Goal: Information Seeking & Learning: Learn about a topic

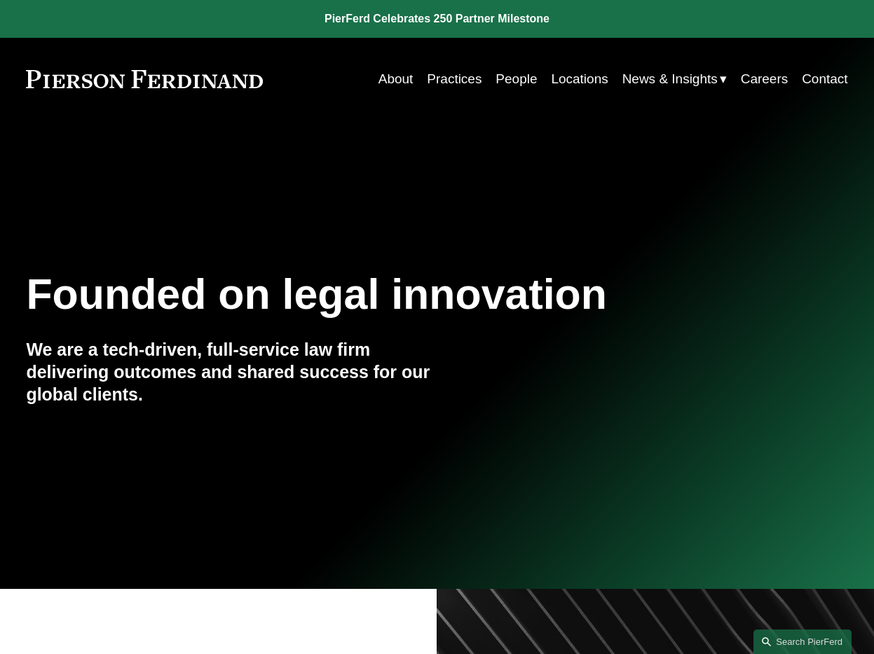
click at [504, 81] on link "People" at bounding box center [515, 79] width 41 height 27
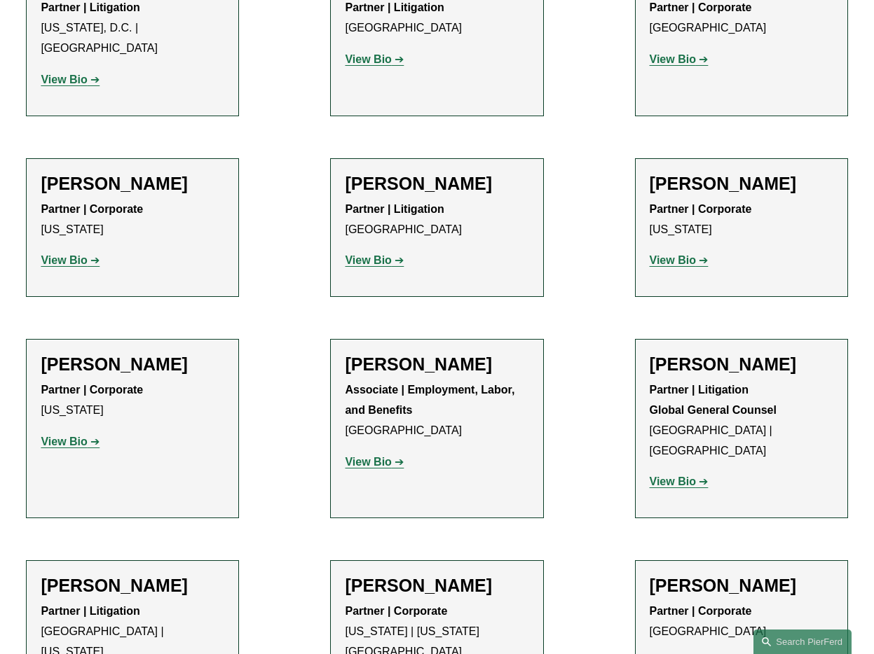
scroll to position [7194, 0]
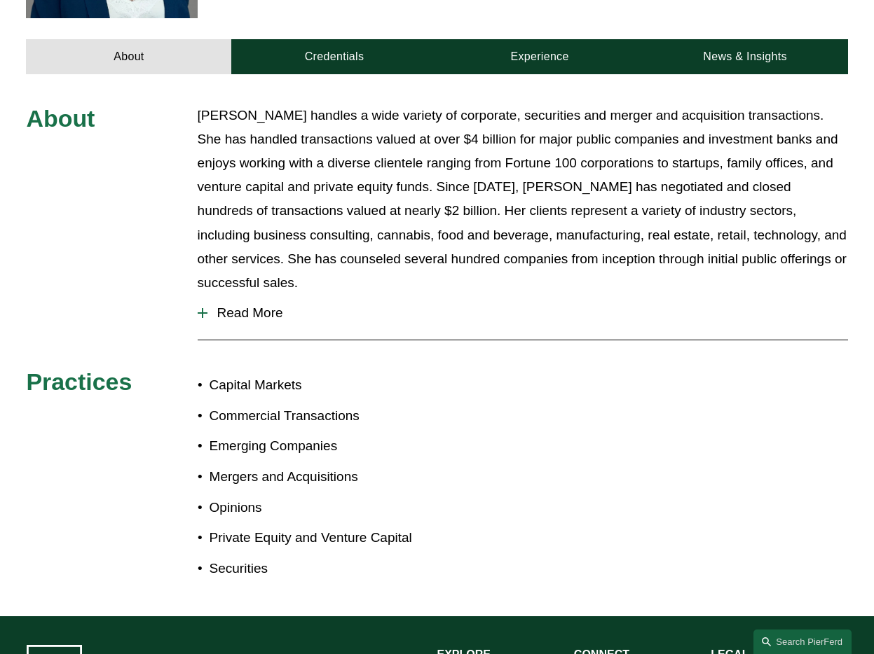
scroll to position [523, 0]
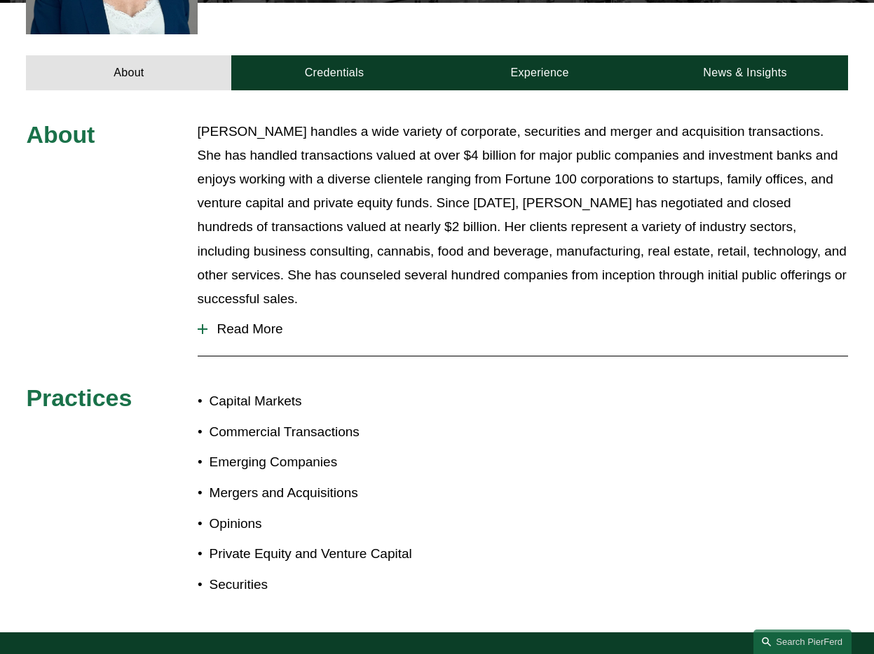
click at [254, 322] on span "Read More" at bounding box center [527, 329] width 640 height 15
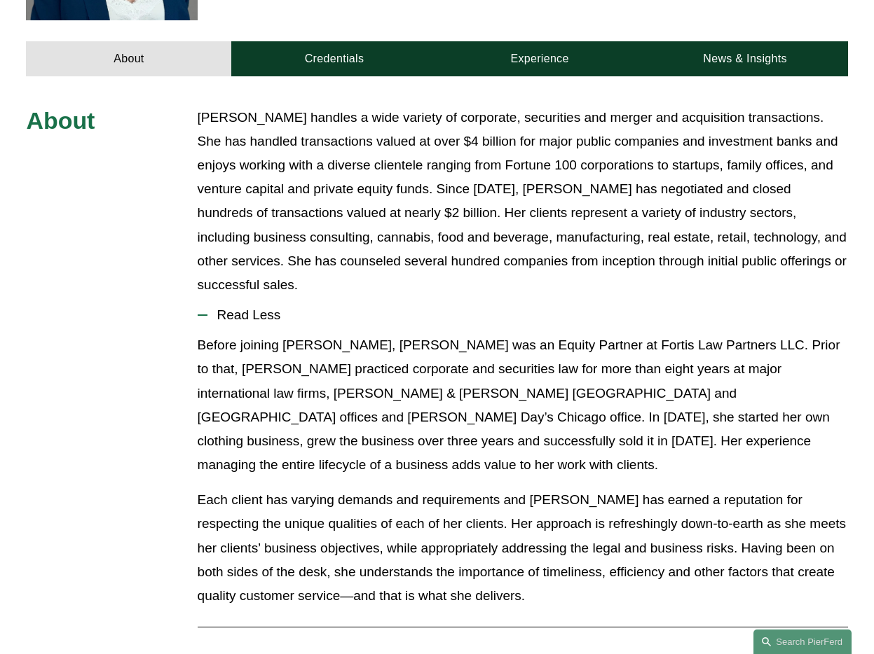
scroll to position [537, 0]
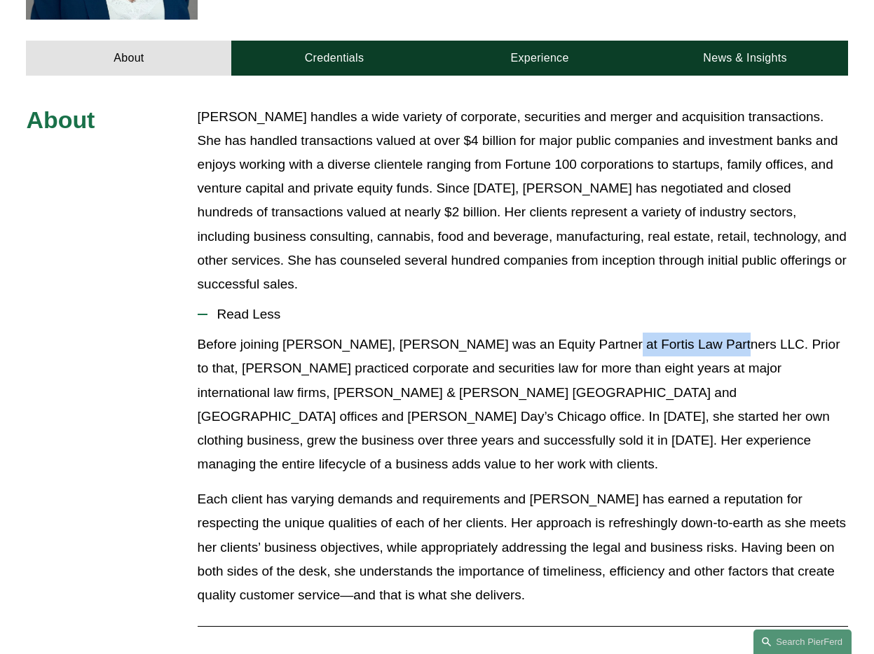
drag, startPoint x: 580, startPoint y: 324, endPoint x: 692, endPoint y: 321, distance: 112.1
click at [692, 333] on p "Before joining [PERSON_NAME], [PERSON_NAME] was an Equity Partner at Fortis Law…" at bounding box center [523, 405] width 650 height 144
copy p "Fortis Law Partners"
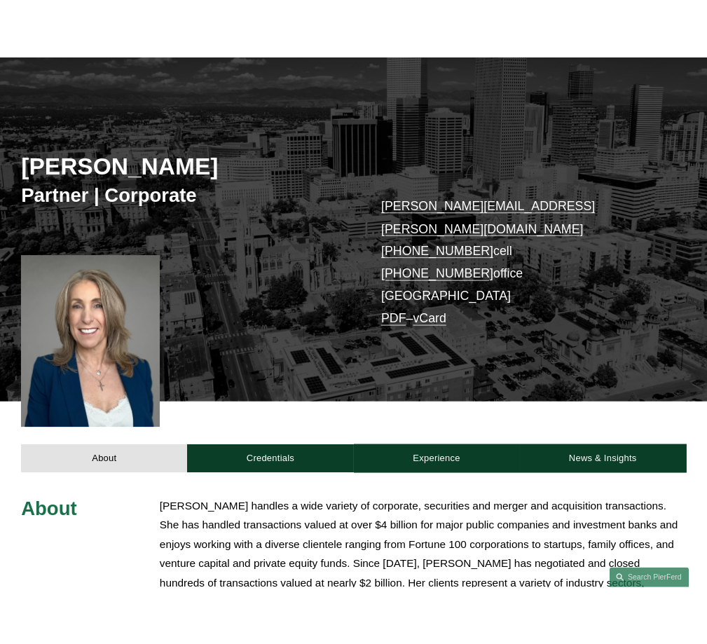
scroll to position [75, 0]
